Goal: Information Seeking & Learning: Find specific fact

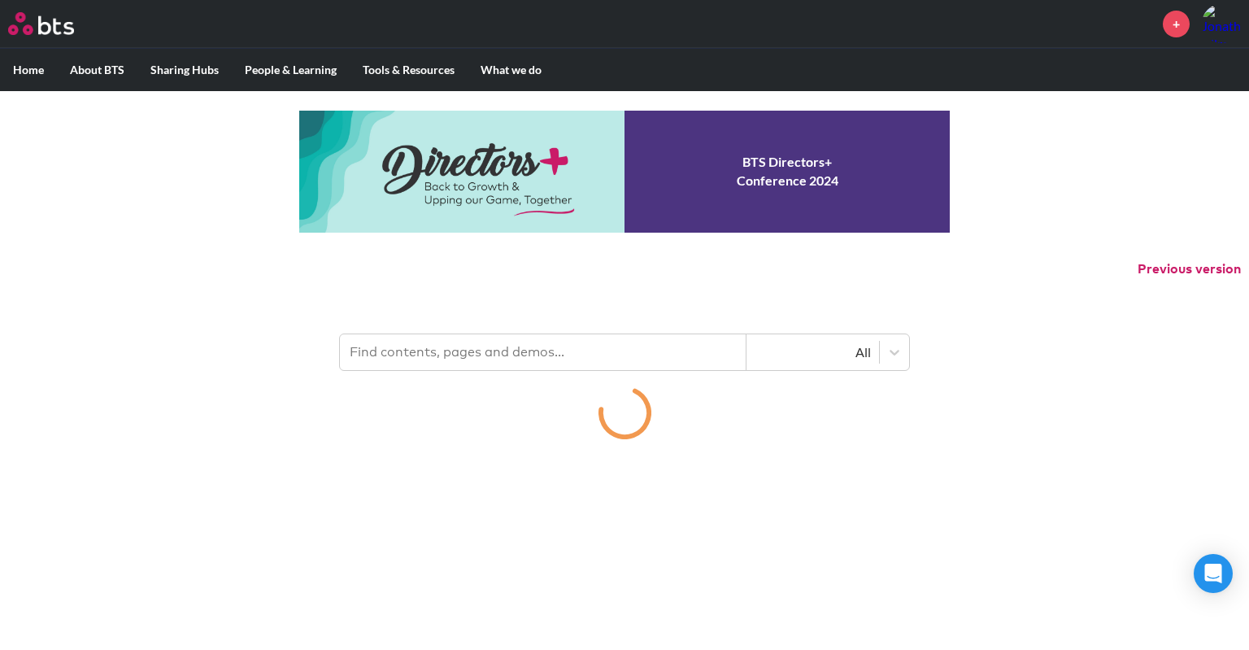
click at [543, 349] on input "text" at bounding box center [543, 352] width 407 height 36
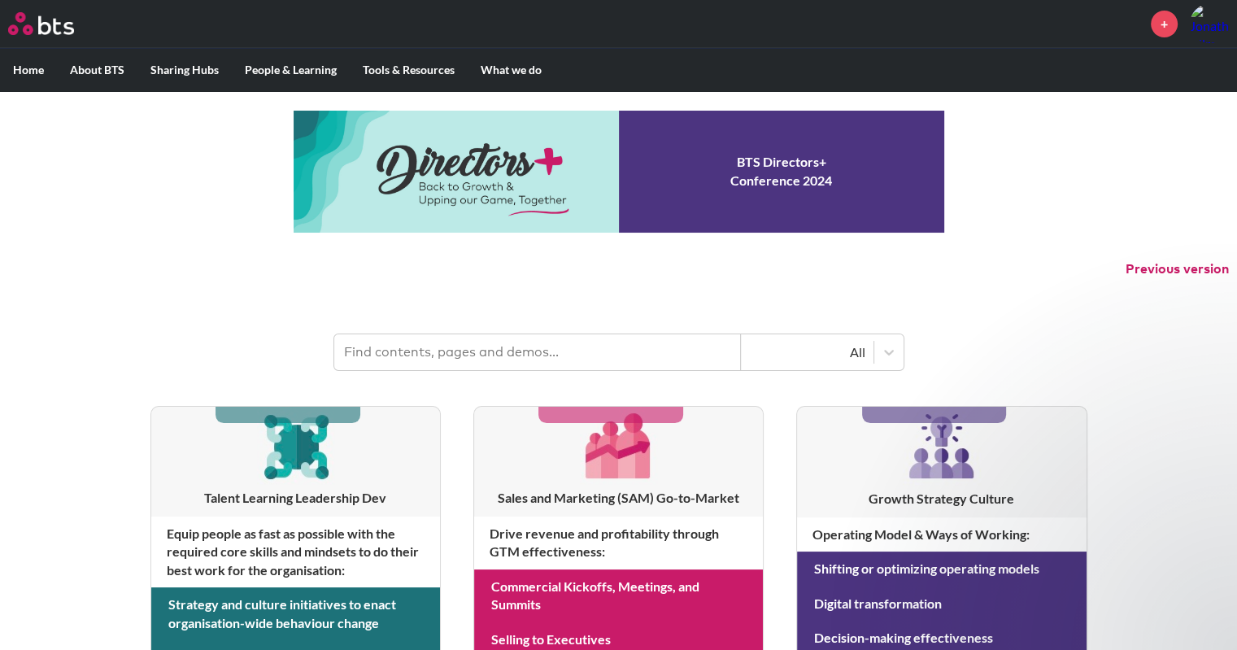
click at [617, 350] on input "text" at bounding box center [537, 352] width 407 height 36
type input "f"
click at [617, 350] on input "text" at bounding box center [513, 352] width 359 height 36
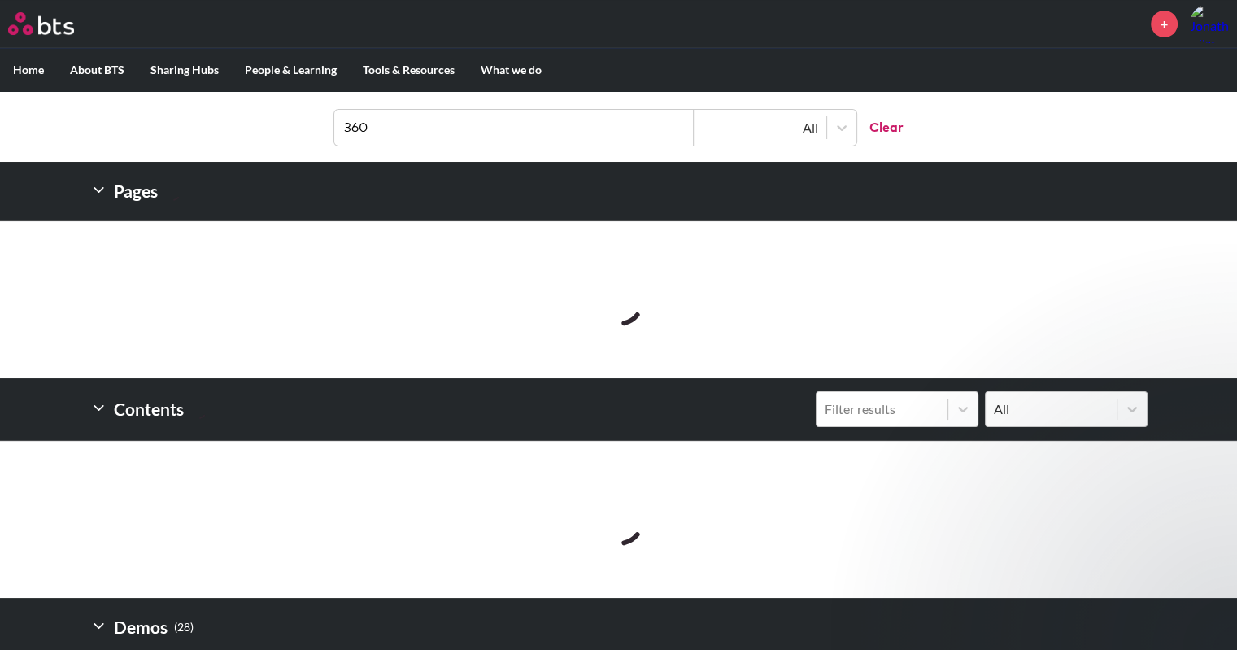
scroll to position [244, 0]
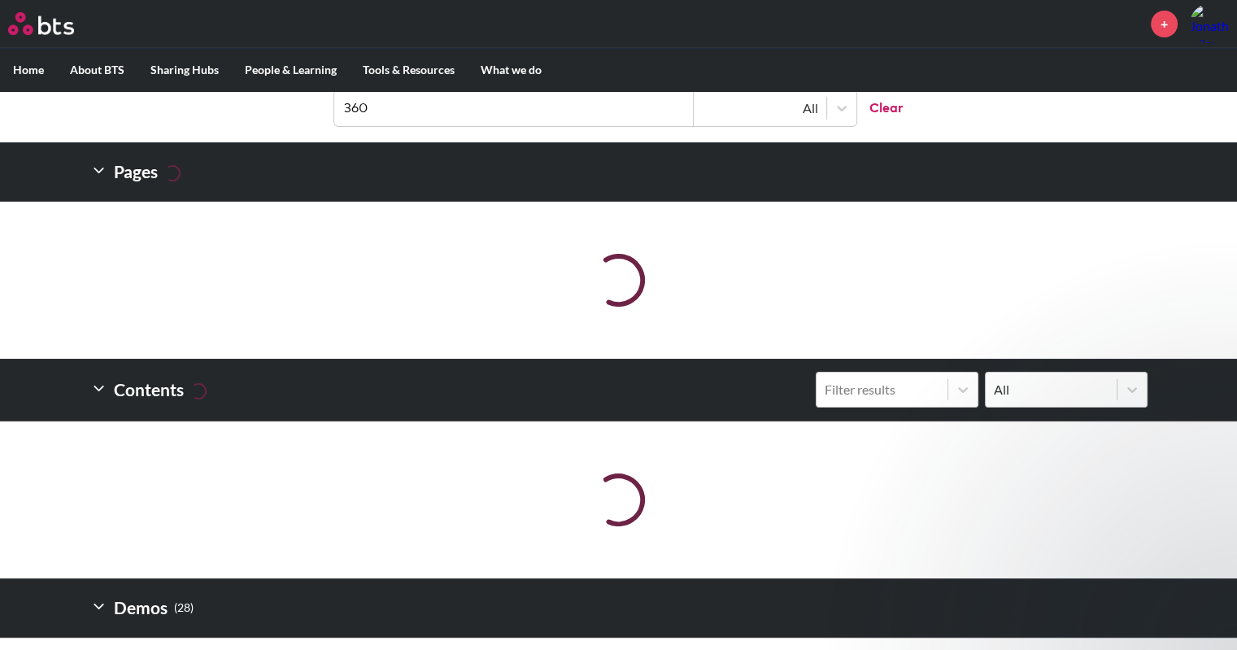
type input "360"
click at [414, 107] on input "360" at bounding box center [513, 108] width 359 height 36
